Goal: Obtain resource: Download file/media

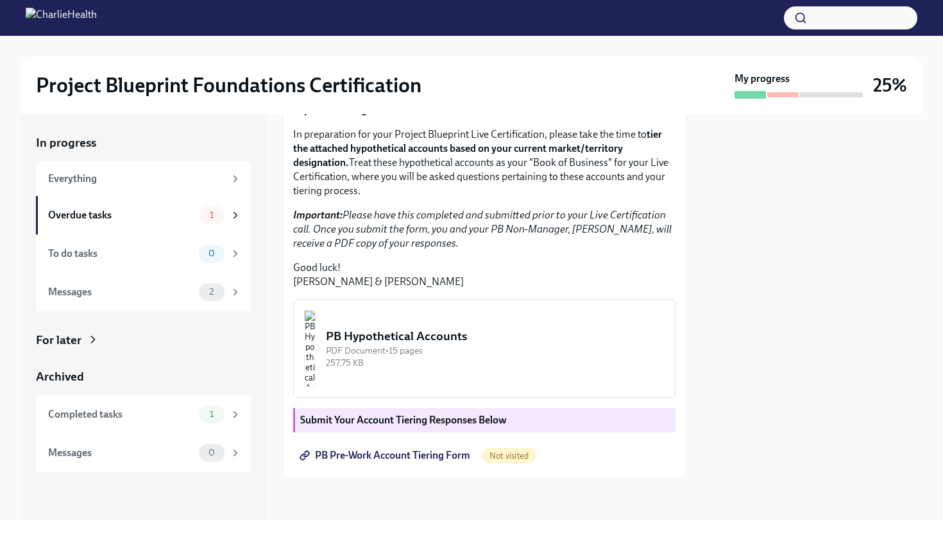
scroll to position [283, 0]
click at [315, 366] on img "button" at bounding box center [310, 348] width 12 height 77
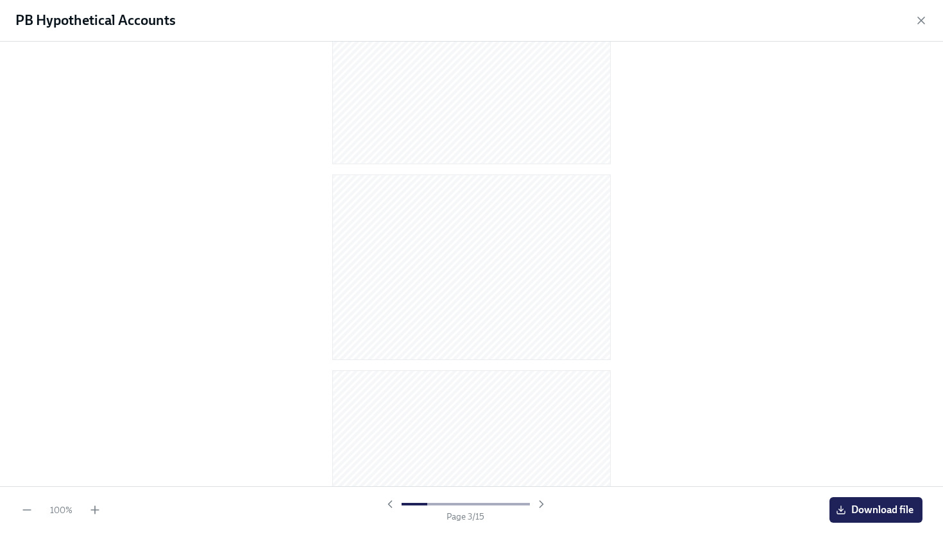
scroll to position [0, 0]
click at [882, 512] on span "Download file" at bounding box center [875, 510] width 75 height 13
click at [920, 26] on icon "button" at bounding box center [920, 20] width 13 height 13
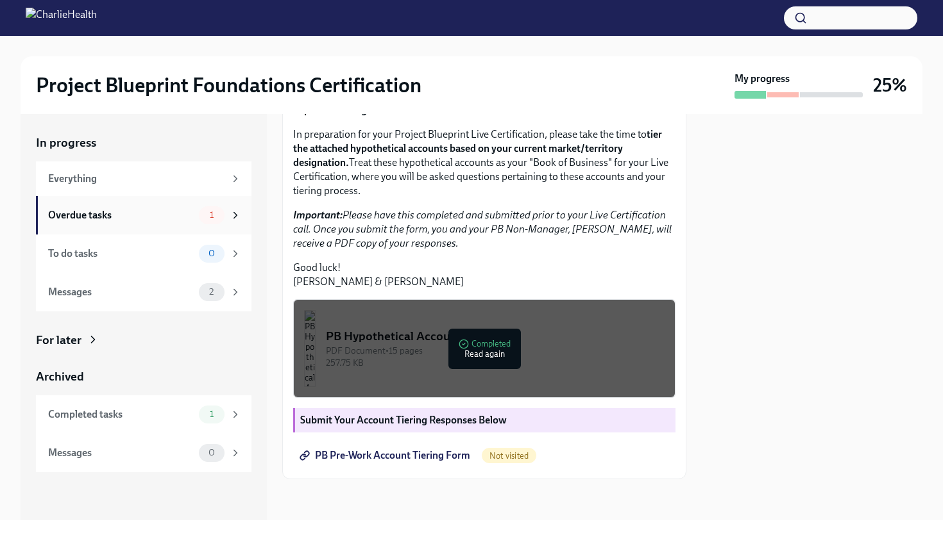
click at [219, 220] on div "1" at bounding box center [212, 215] width 26 height 18
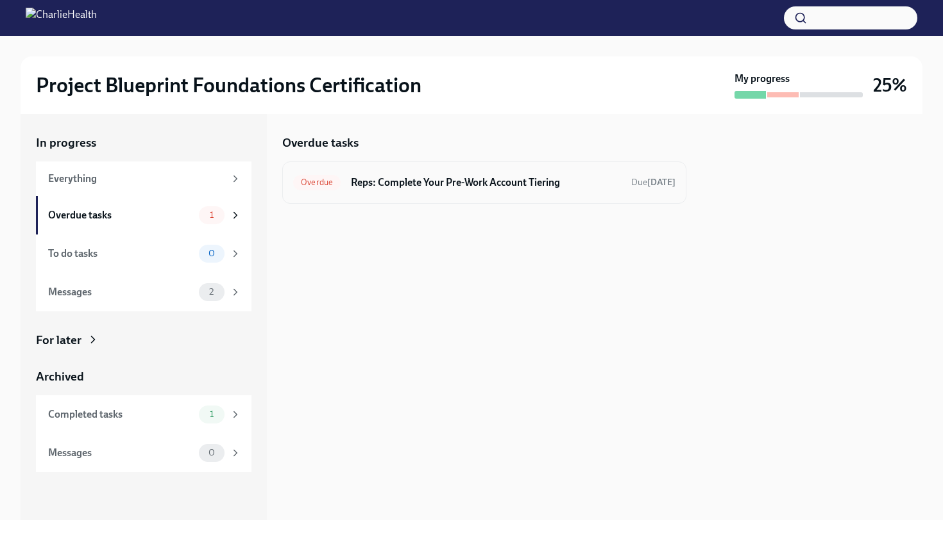
click at [346, 185] on div "Overdue Reps: Complete Your Pre-Work Account Tiering Due [DATE]" at bounding box center [484, 182] width 382 height 21
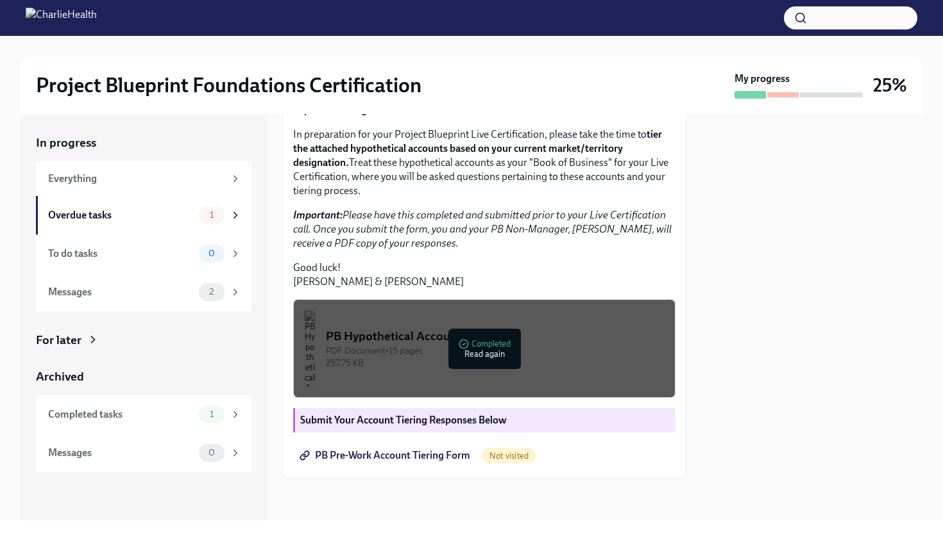
scroll to position [283, 0]
click at [455, 458] on span "PB Pre-Work Account Tiering Form" at bounding box center [386, 455] width 168 height 13
